Goal: Task Accomplishment & Management: Manage account settings

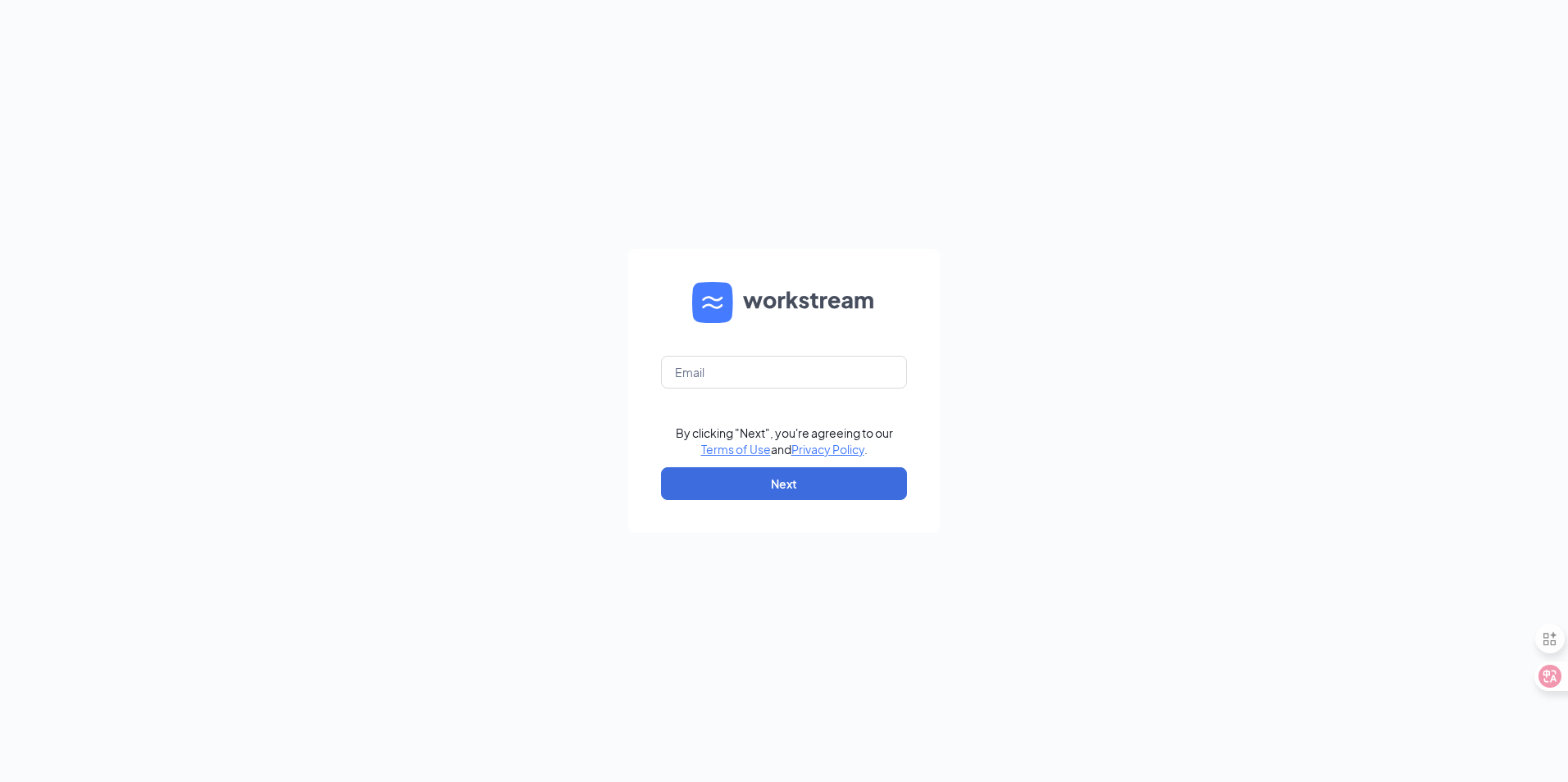
type input "[EMAIL_ADDRESS][DOMAIN_NAME]"
click at [851, 474] on button "Next" at bounding box center [783, 483] width 246 height 33
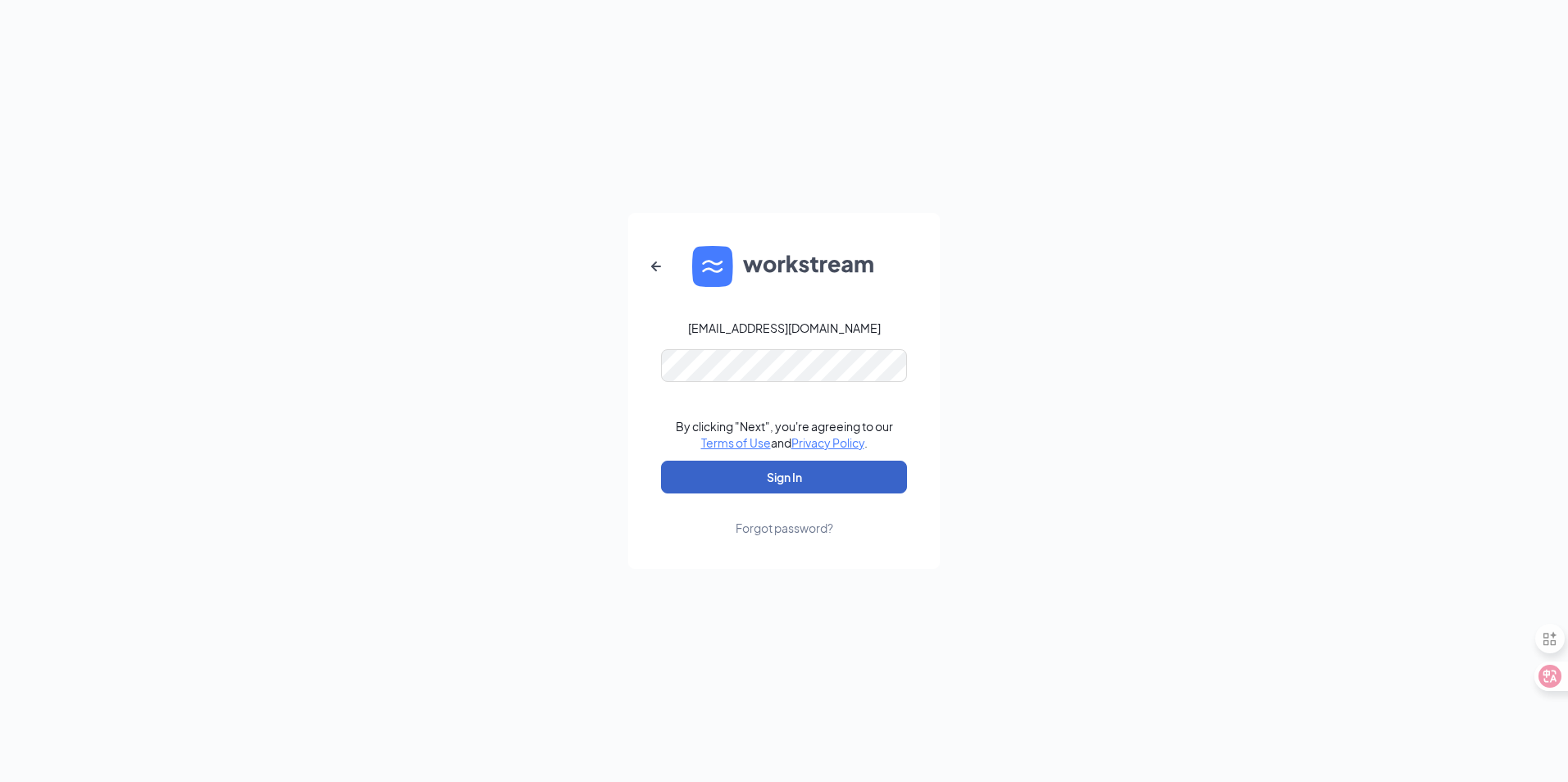
click at [752, 473] on button "Sign In" at bounding box center [783, 477] width 246 height 33
